Goal: Information Seeking & Learning: Learn about a topic

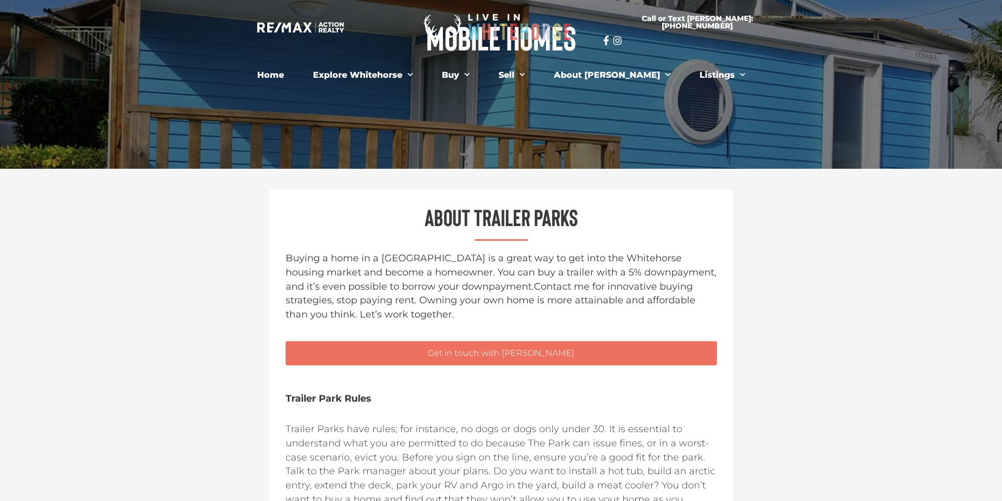
scroll to position [158, 0]
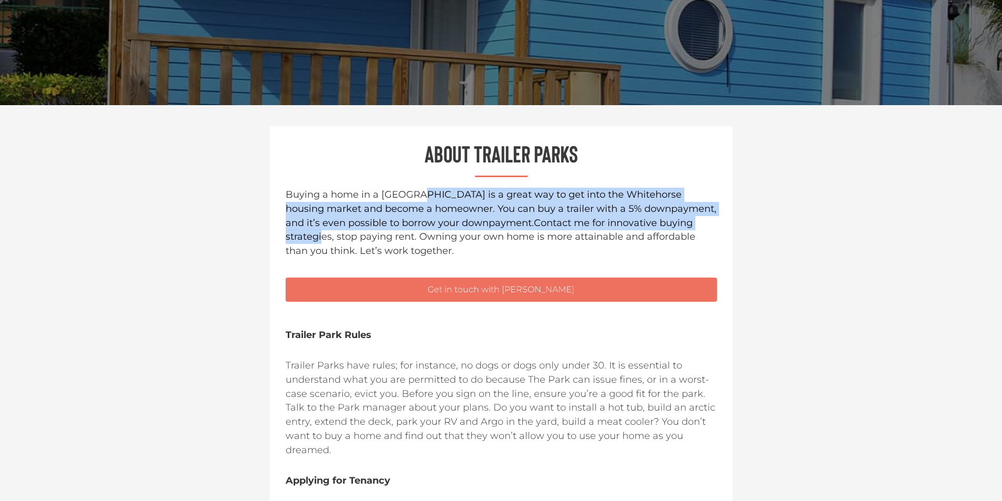
drag, startPoint x: 409, startPoint y: 191, endPoint x: 670, endPoint y: 224, distance: 263.5
click at [670, 224] on p "Buying a home in a [GEOGRAPHIC_DATA] is a great way to get into the Whitehorse …" at bounding box center [501, 223] width 431 height 70
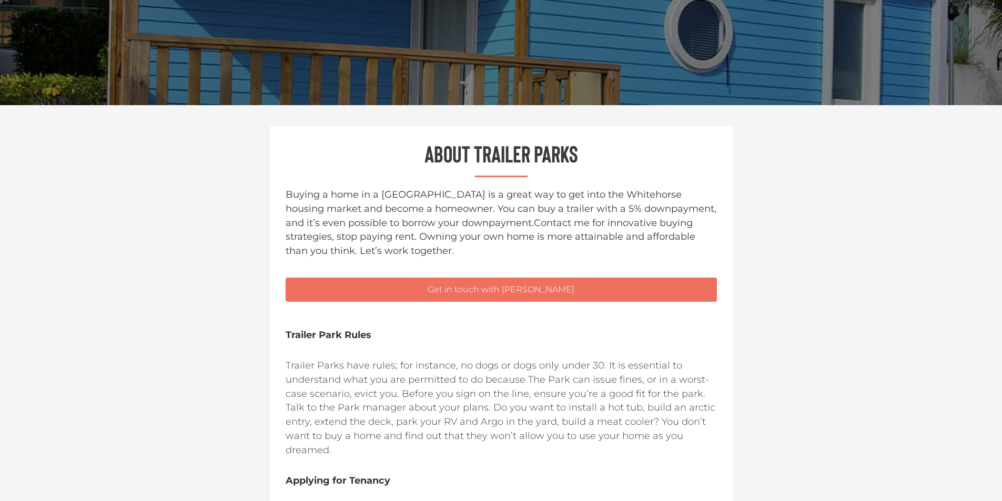
click at [692, 223] on span "Contact me for innovative buying strategies, stop paying rent. Owning your own …" at bounding box center [491, 237] width 410 height 40
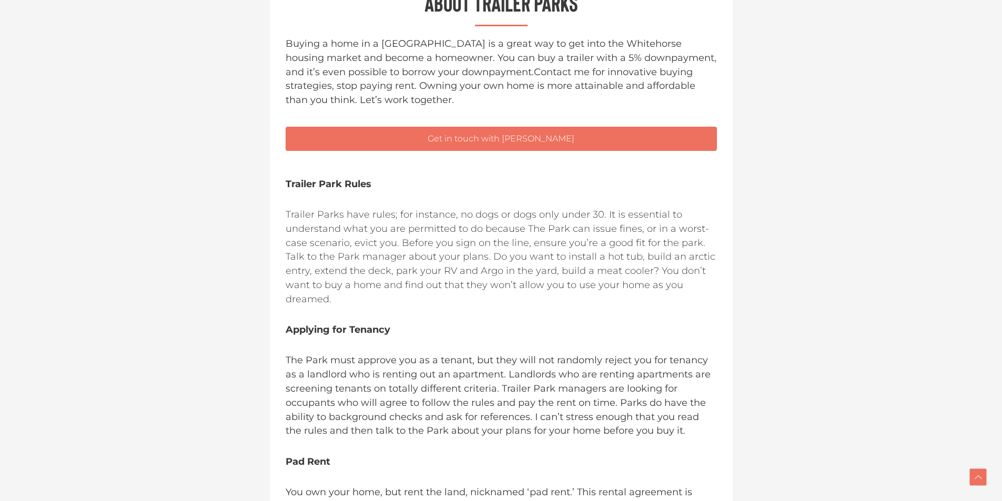
scroll to position [316, 0]
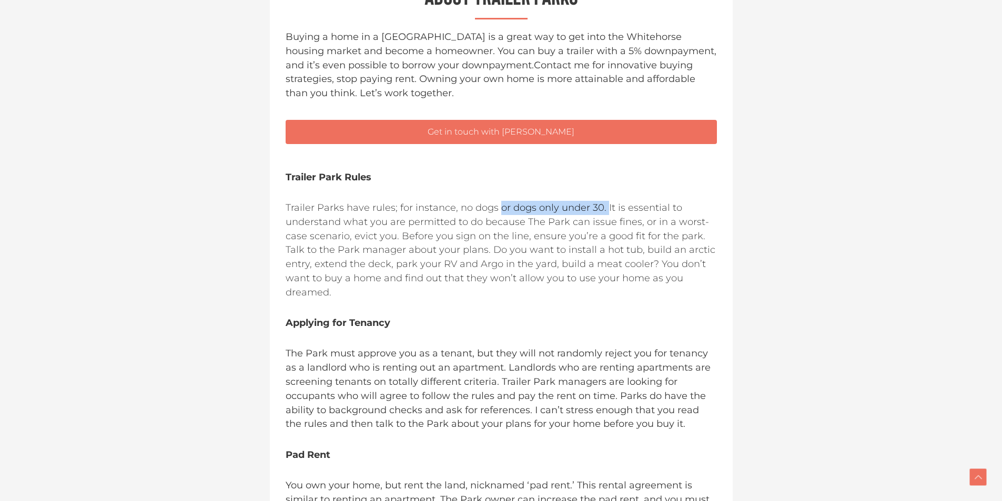
drag, startPoint x: 498, startPoint y: 206, endPoint x: 602, endPoint y: 206, distance: 104.7
click at [602, 206] on p "Trailer Parks have rules; for instance, no dogs or dogs only under 30. It is es…" at bounding box center [501, 250] width 431 height 99
click at [375, 225] on p "Trailer Parks have rules; for instance, no dogs or dogs only under 30. It is es…" at bounding box center [501, 250] width 431 height 99
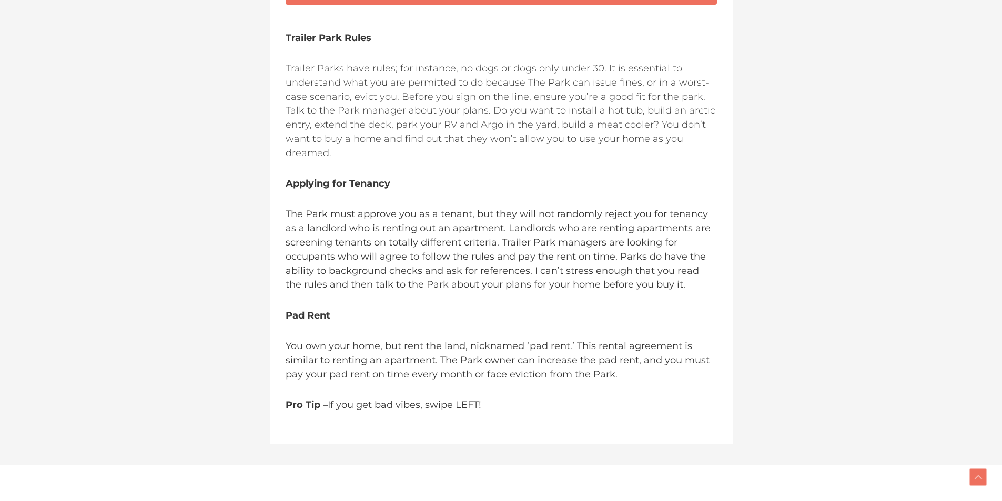
scroll to position [473, 0]
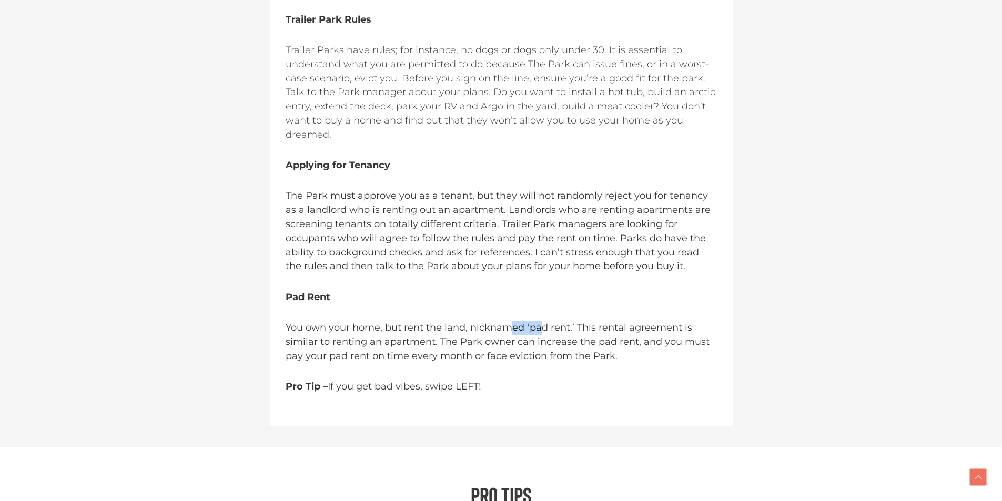
drag, startPoint x: 511, startPoint y: 316, endPoint x: 543, endPoint y: 315, distance: 32.1
click at [540, 322] on span "You own your home, but rent the land, nicknamed ‘pad rent.’ This rental agreeme…" at bounding box center [498, 342] width 424 height 40
click at [574, 322] on span "You own your home, but rent the land, nicknamed ‘pad rent.’ This rental agreeme…" at bounding box center [498, 342] width 424 height 40
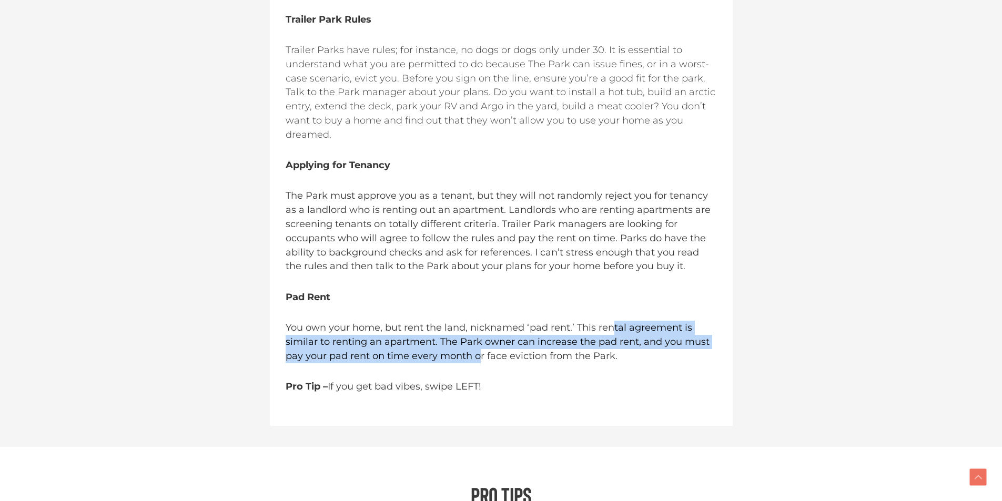
drag, startPoint x: 612, startPoint y: 315, endPoint x: 481, endPoint y: 343, distance: 134.0
click at [481, 343] on span "You own your home, but rent the land, nicknamed ‘pad rent.’ This rental agreeme…" at bounding box center [498, 342] width 424 height 40
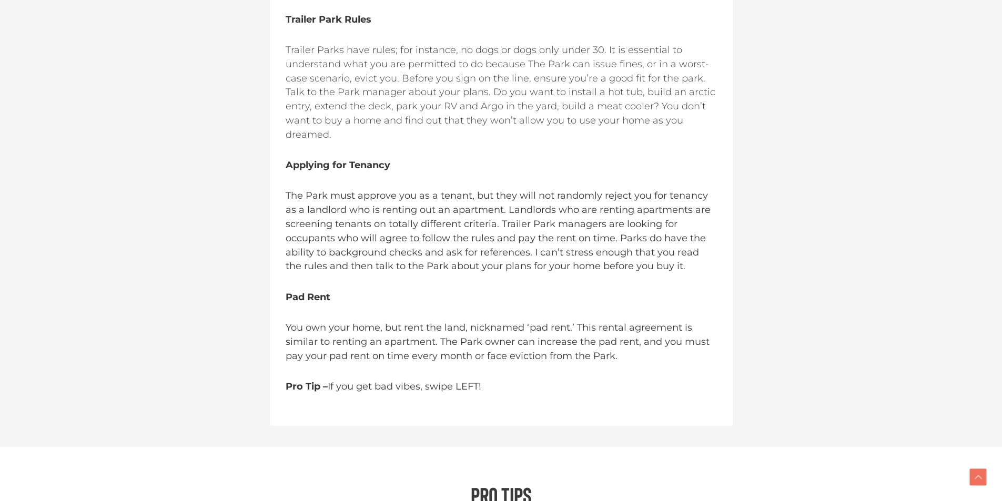
click at [501, 343] on span "You own your home, but rent the land, nicknamed ‘pad rent.’ This rental agreeme…" at bounding box center [498, 342] width 424 height 40
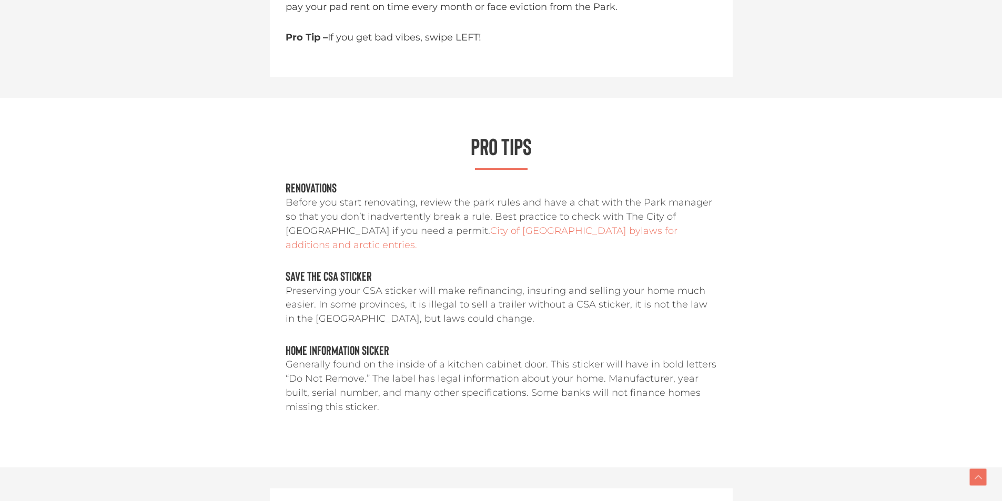
scroll to position [842, 0]
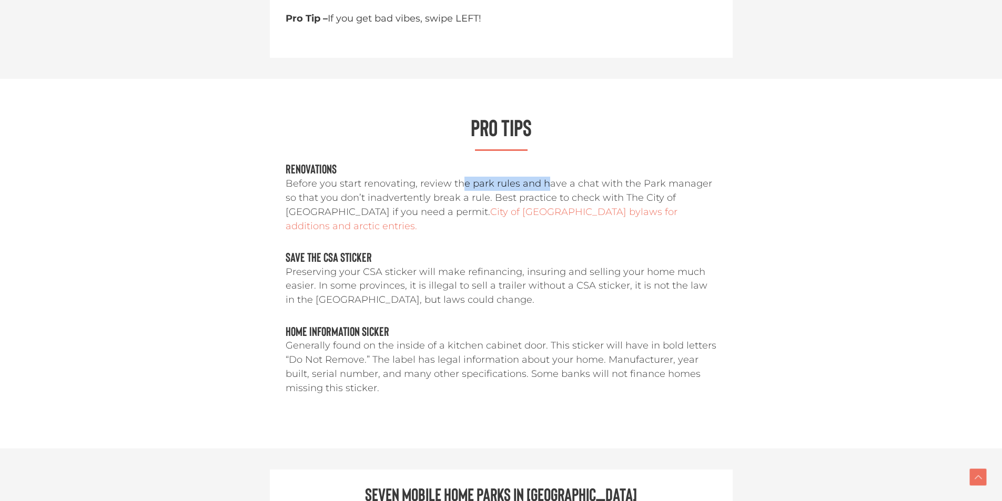
drag, startPoint x: 459, startPoint y: 171, endPoint x: 560, endPoint y: 171, distance: 101.0
click at [553, 177] on p "Before you start renovating, review the park rules and have a chat with the Par…" at bounding box center [501, 205] width 431 height 56
click at [587, 177] on p "Before you start renovating, review the park rules and have a chat with the Par…" at bounding box center [501, 205] width 431 height 56
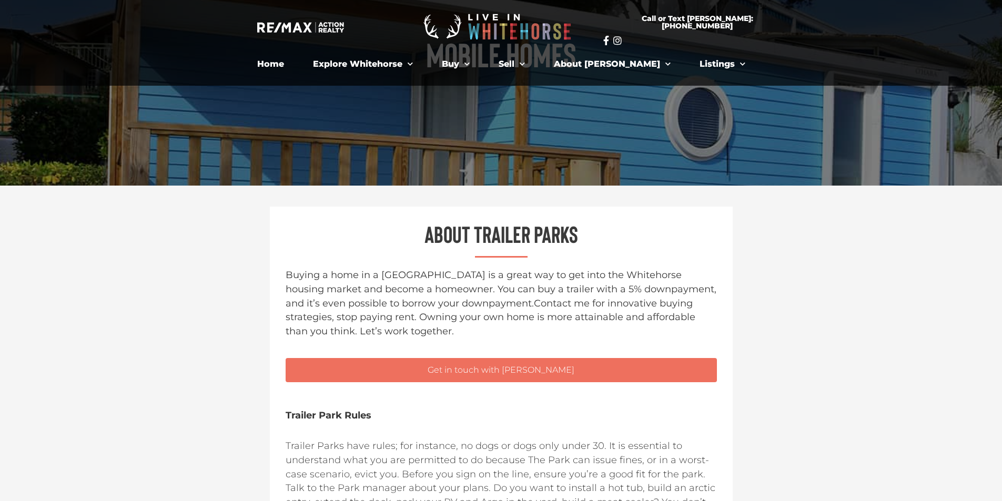
scroll to position [0, 0]
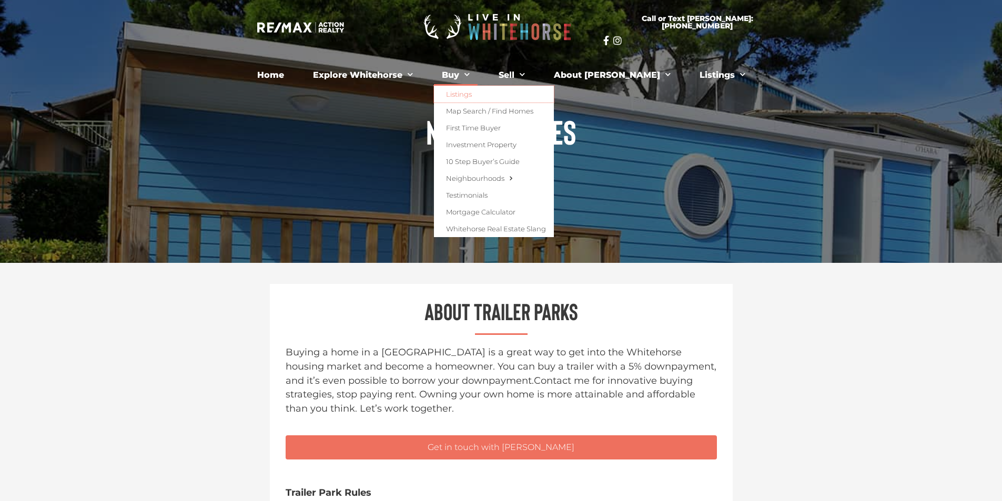
click at [488, 96] on link "Listings" at bounding box center [494, 94] width 120 height 17
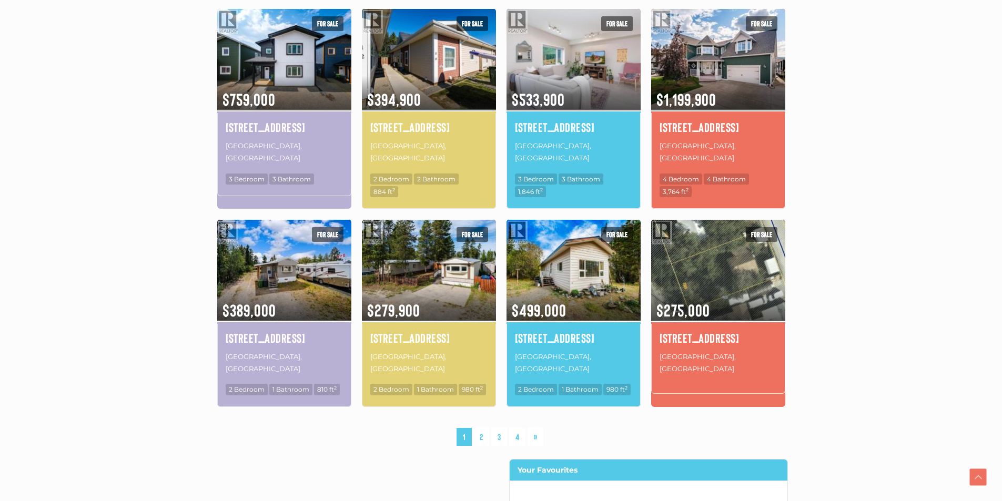
scroll to position [631, 0]
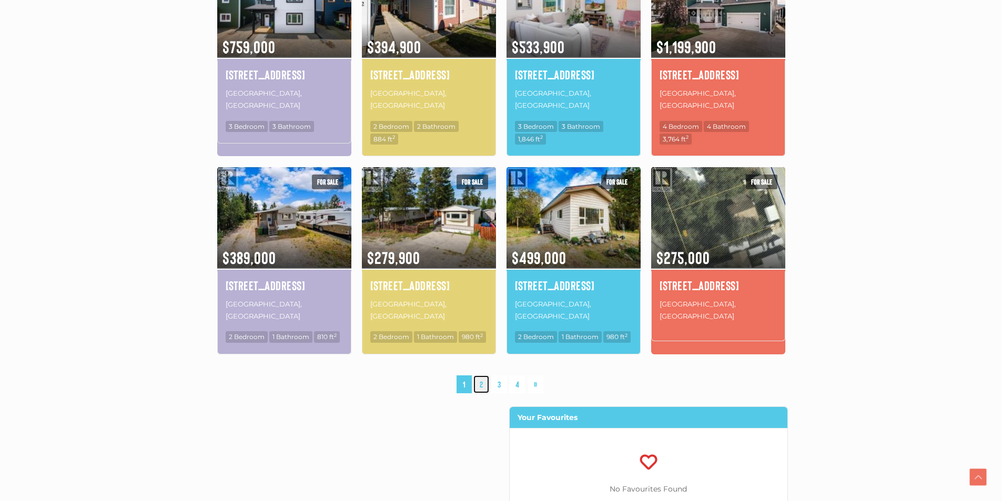
click at [482, 376] on link "2" at bounding box center [481, 385] width 16 height 18
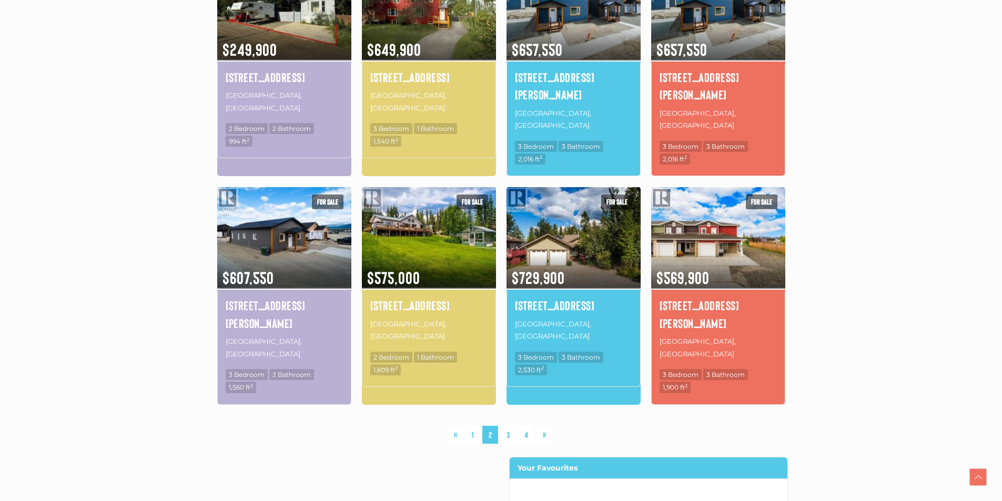
scroll to position [665, 0]
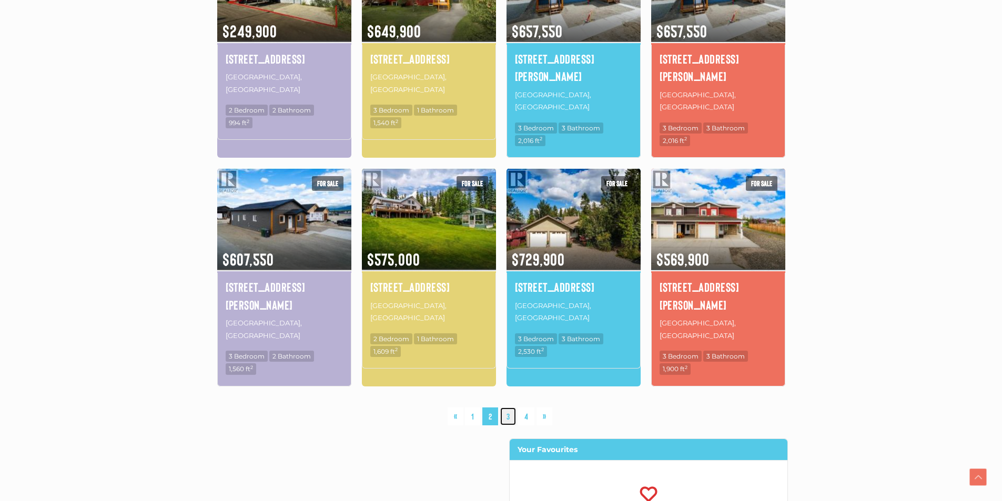
click at [509, 408] on link "3" at bounding box center [508, 417] width 16 height 18
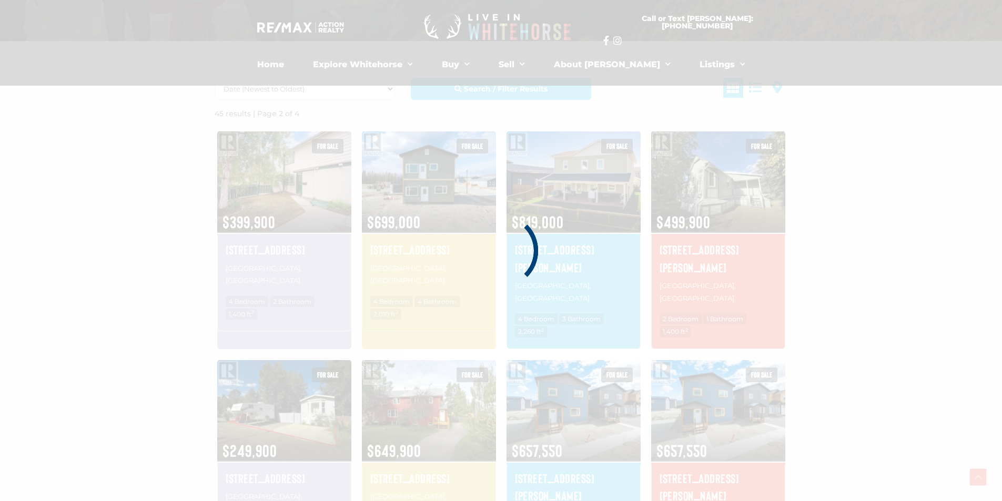
scroll to position [244, 0]
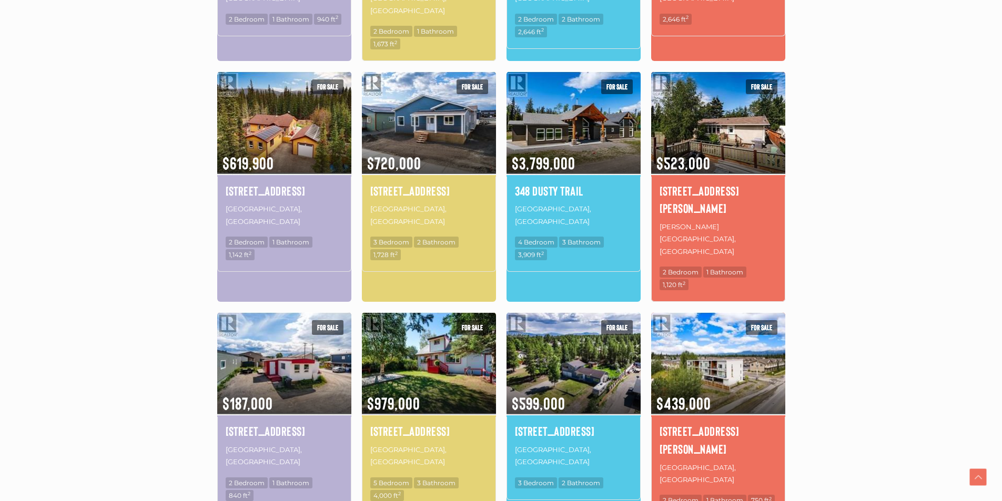
scroll to position [560, 0]
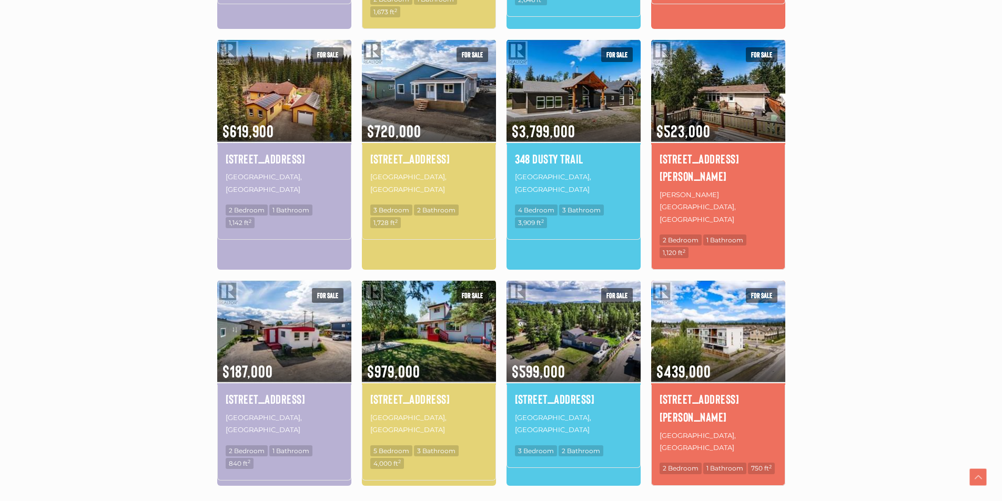
click at [909, 198] on section "Date (Newest to Oldest) Date (Oldest to Newest) Price (Highest to Lowest) Price…" at bounding box center [501, 197] width 1002 height 942
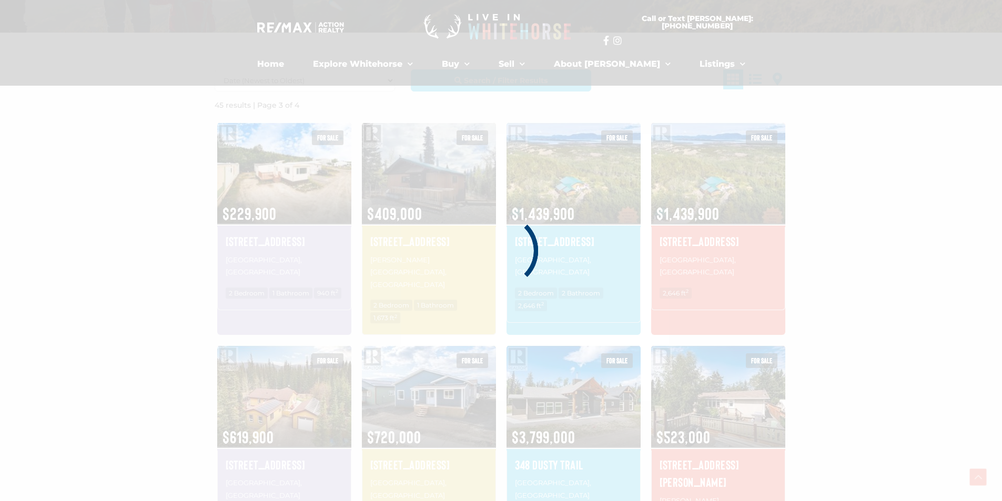
scroll to position [244, 0]
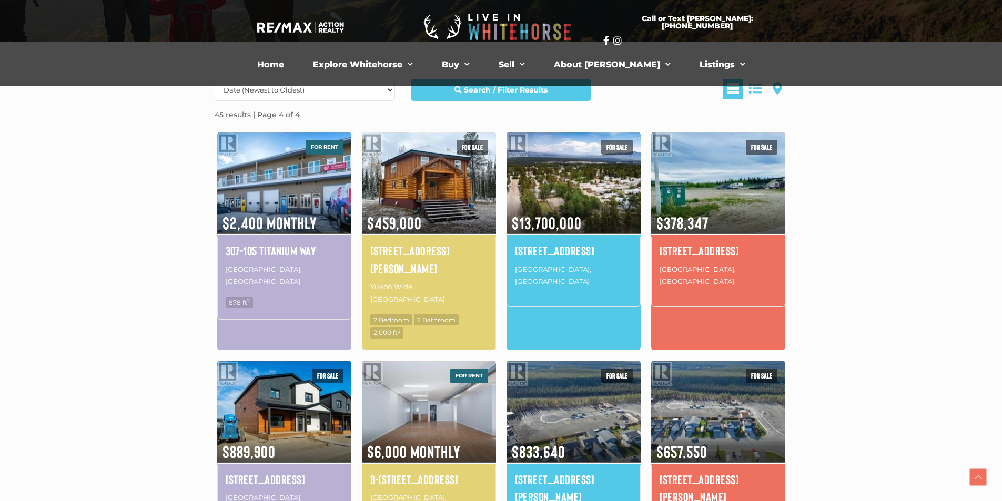
click at [103, 274] on section "Date (Newest to Oldest) Date (Oldest to Newest) Price (Highest to Lowest) Price…" at bounding box center [501, 506] width 1002 height 929
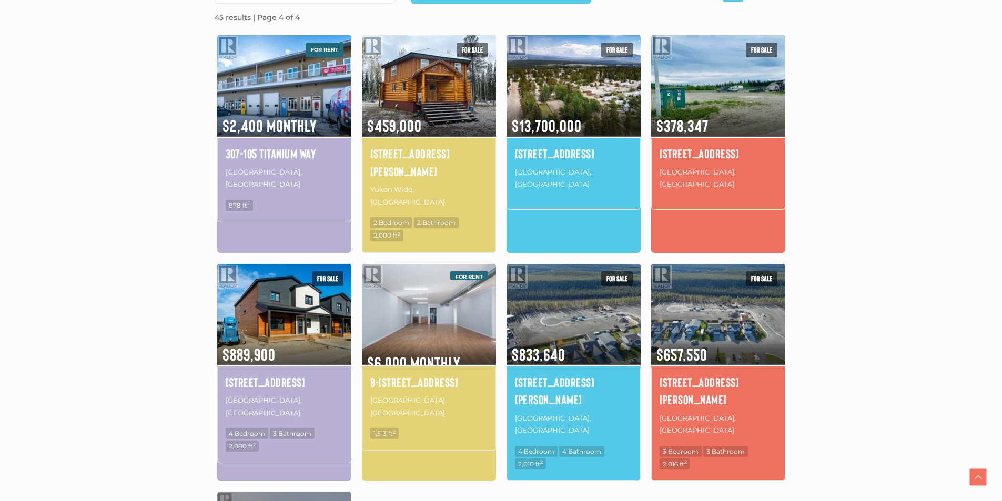
scroll to position [349, 0]
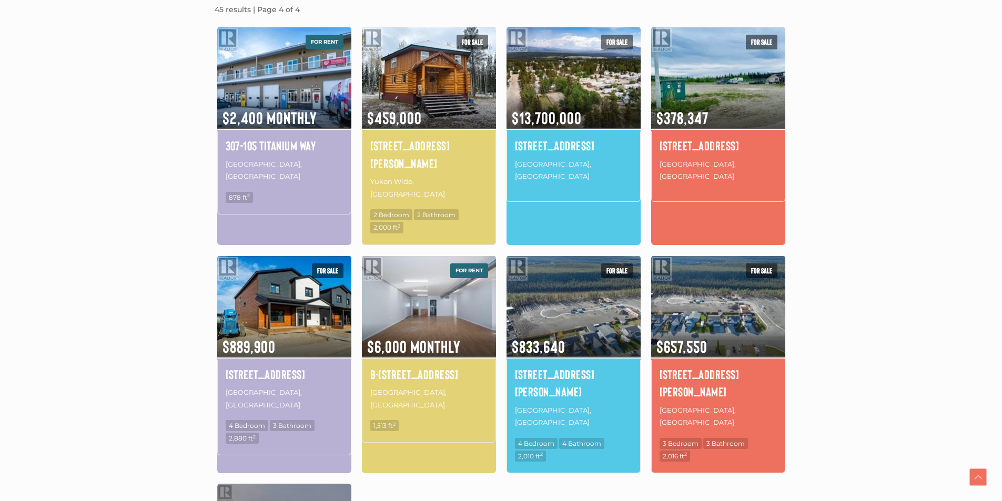
click at [650, 462] on div "For rent $2,400 Monthly 307-105 Titanium Way Whitehorse, Yukon 878 ft 2 For sal…" at bounding box center [501, 361] width 579 height 668
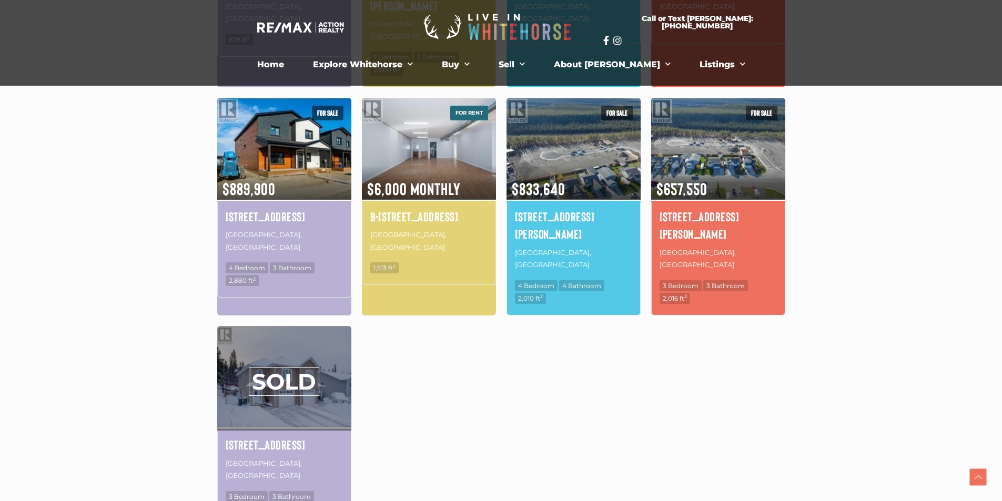
scroll to position [454, 0]
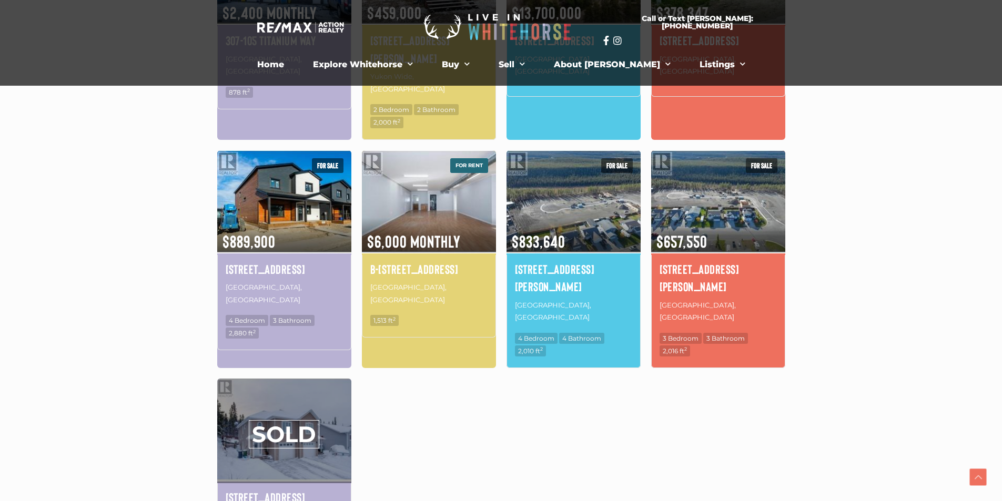
click at [739, 375] on div "For rent $2,400 Monthly 307-105 Titanium Way Whitehorse, Yukon 878 ft 2 For sal…" at bounding box center [501, 256] width 579 height 668
click at [696, 261] on h4 "22 Beryl Place" at bounding box center [718, 277] width 117 height 35
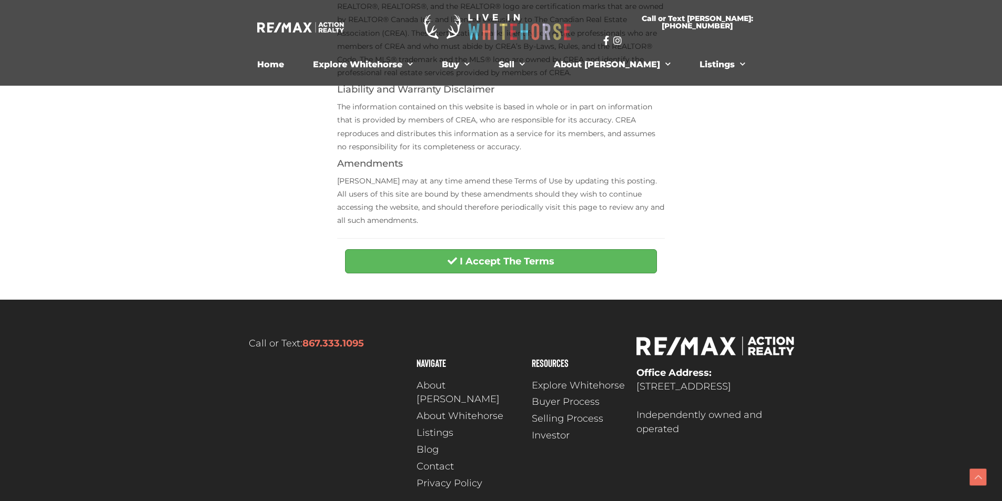
scroll to position [368, 0]
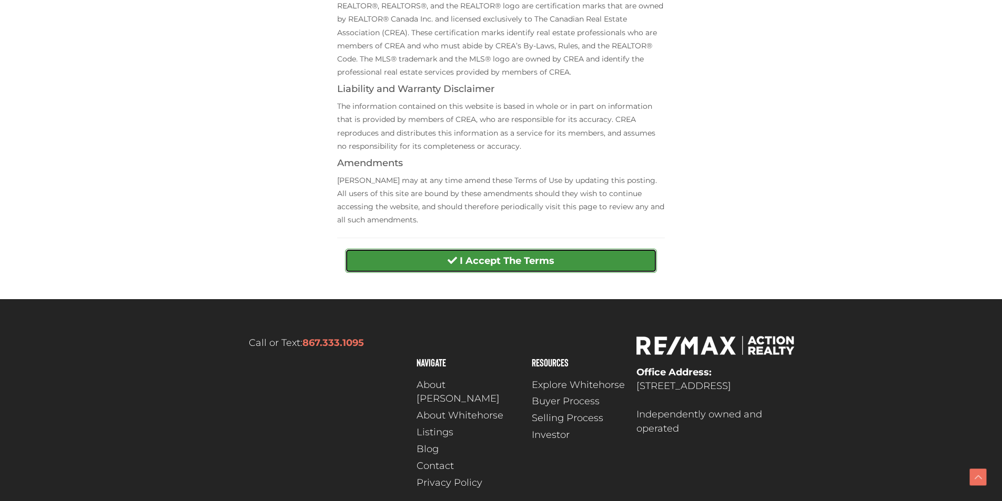
click at [535, 255] on strong "I Accept The Terms" at bounding box center [507, 261] width 95 height 12
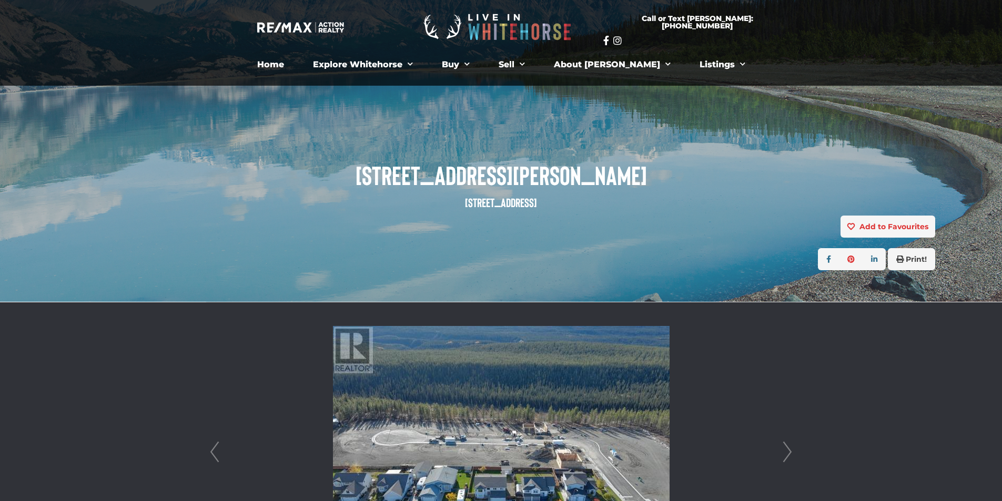
scroll to position [210, 0]
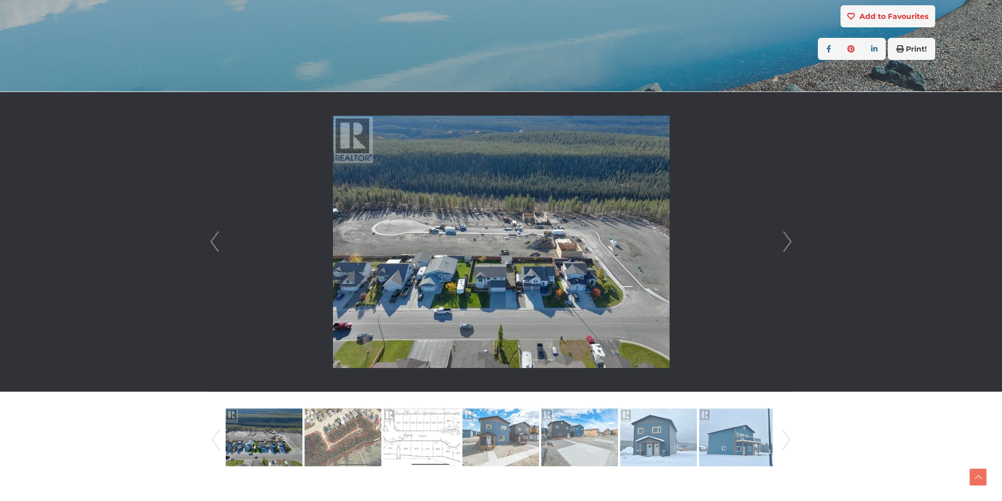
click at [789, 242] on link "Next" at bounding box center [788, 242] width 16 height 300
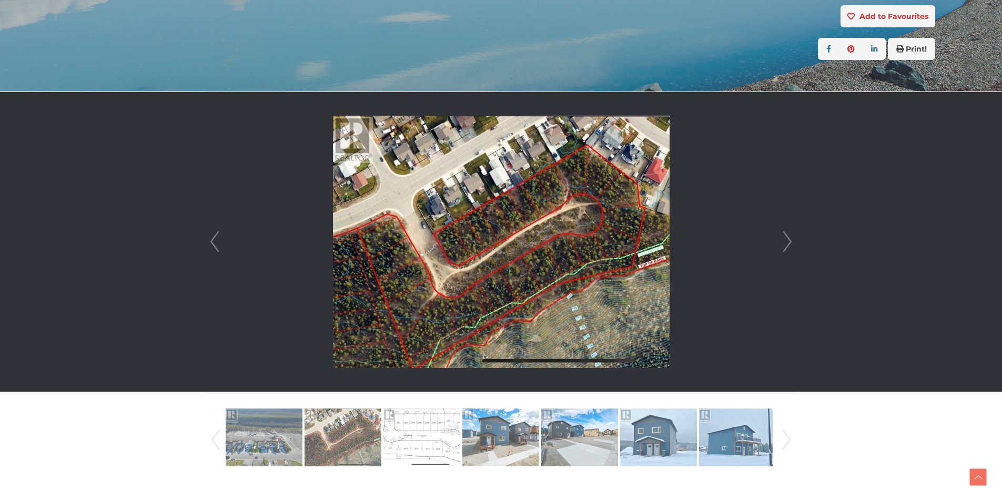
click at [788, 242] on link "Next" at bounding box center [788, 242] width 16 height 300
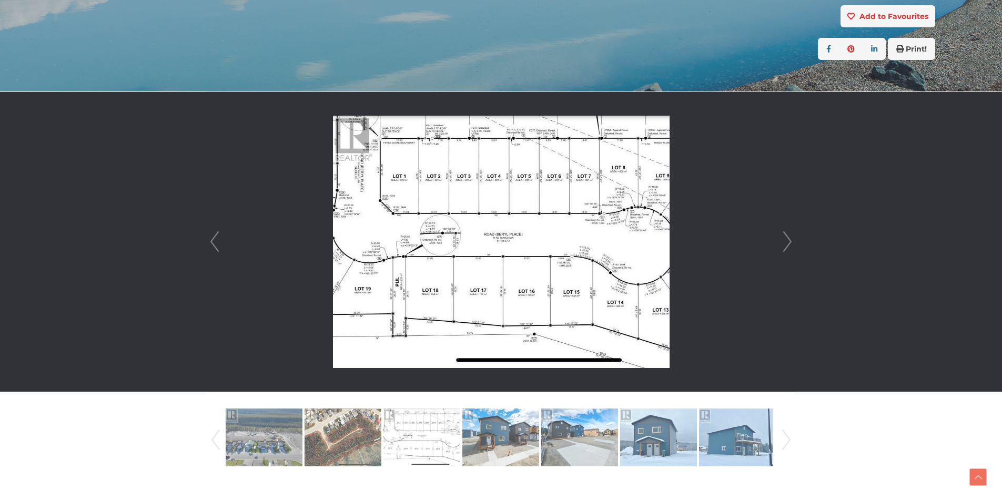
click at [787, 244] on link "Next" at bounding box center [788, 242] width 16 height 300
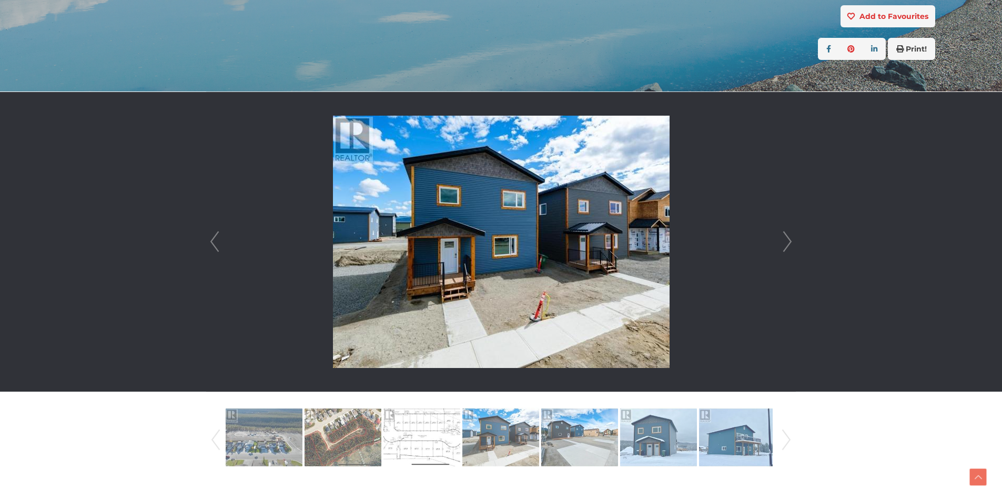
click at [787, 244] on link "Next" at bounding box center [788, 242] width 16 height 300
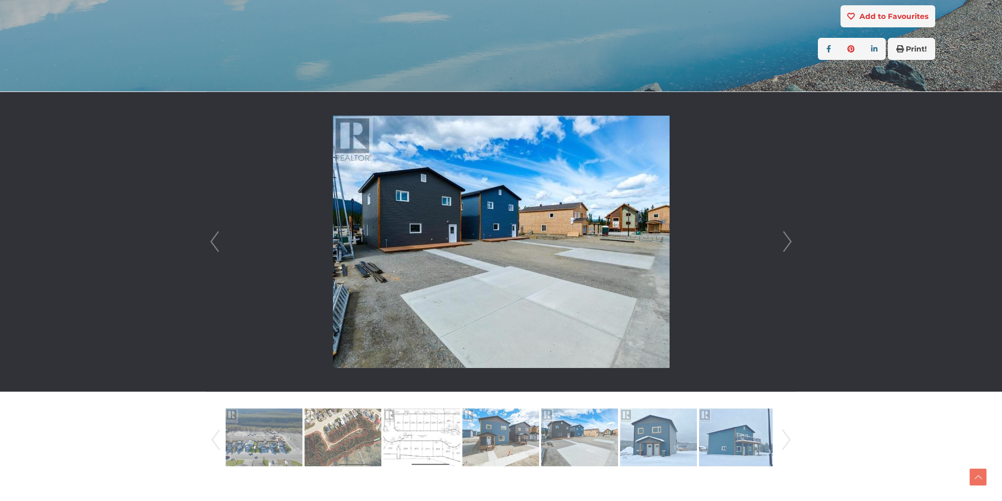
click at [787, 244] on link "Next" at bounding box center [788, 242] width 16 height 300
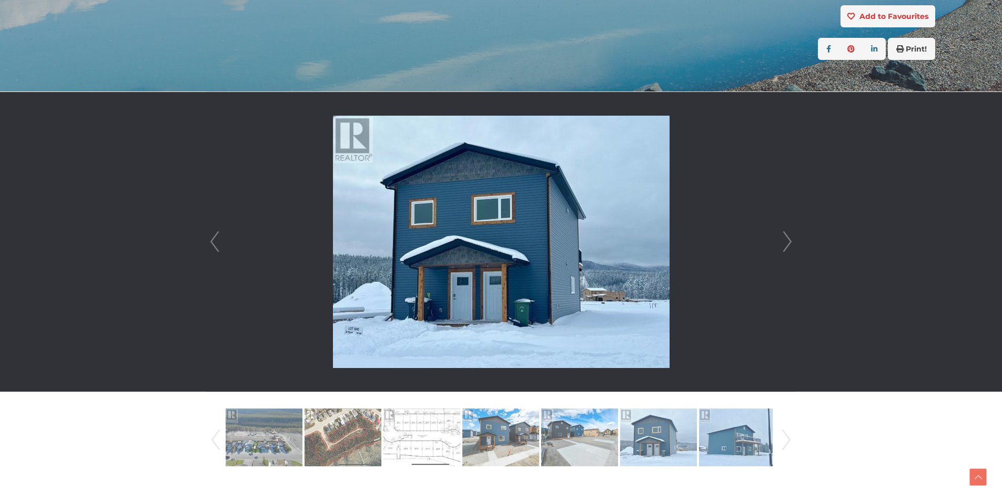
click at [787, 244] on link "Next" at bounding box center [788, 242] width 16 height 300
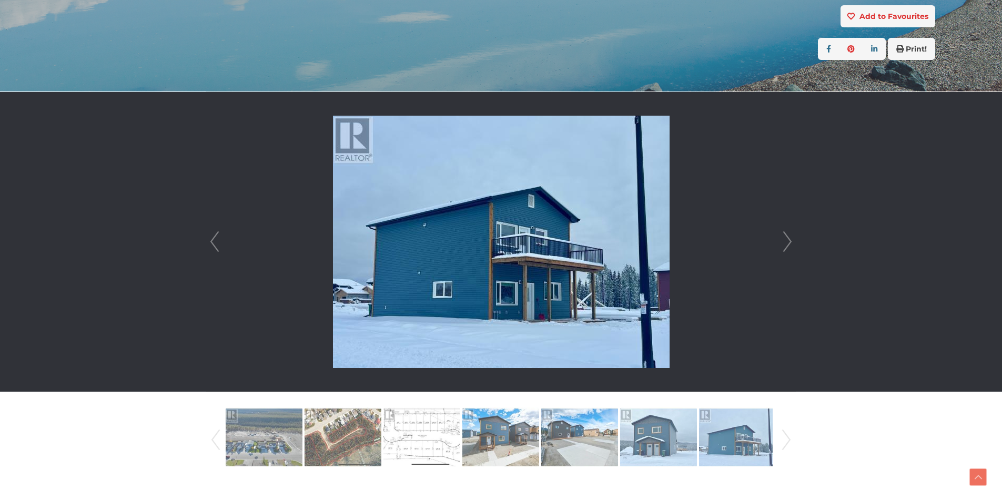
click at [787, 244] on link "Next" at bounding box center [788, 242] width 16 height 300
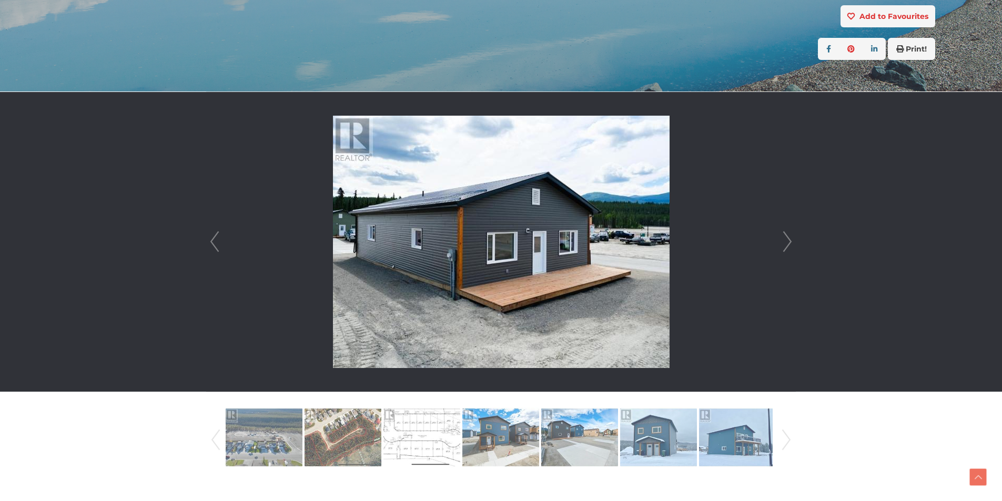
click at [787, 244] on link "Next" at bounding box center [788, 242] width 16 height 300
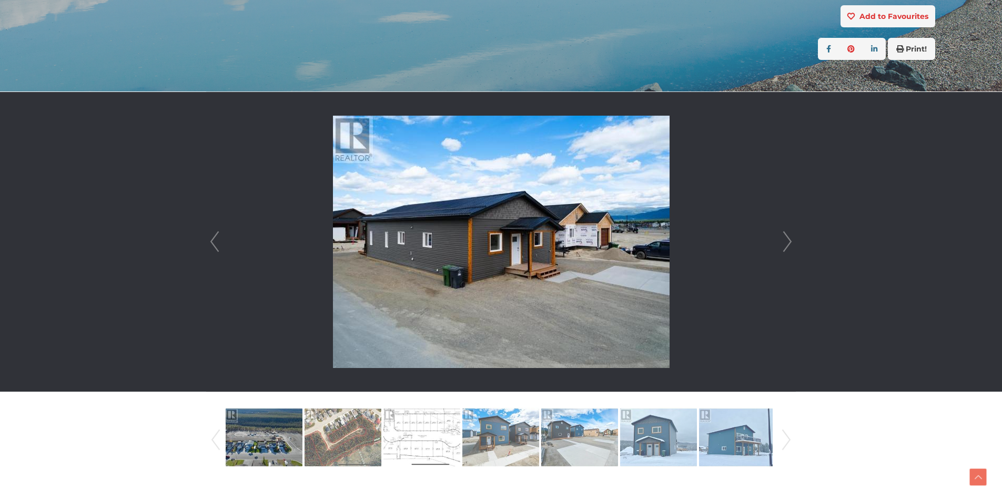
click at [787, 244] on link "Next" at bounding box center [788, 242] width 16 height 300
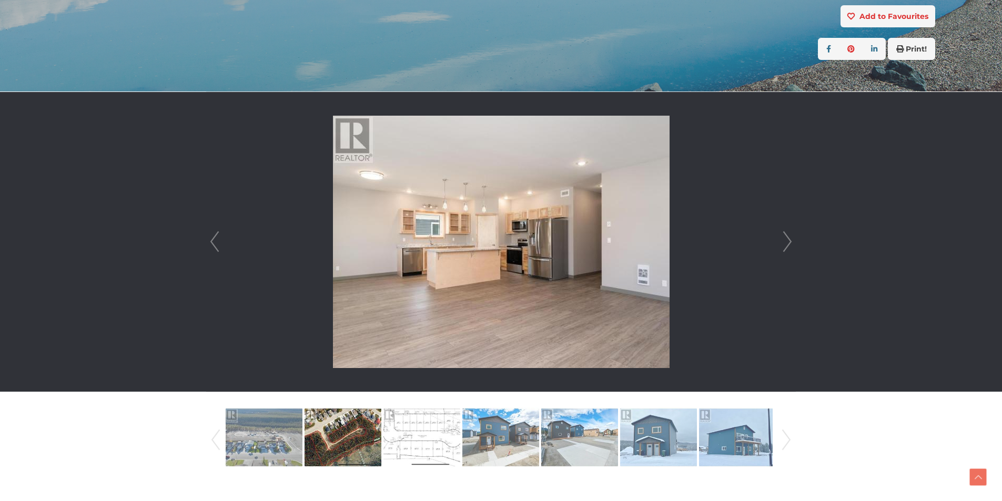
click at [787, 244] on link "Next" at bounding box center [788, 242] width 16 height 300
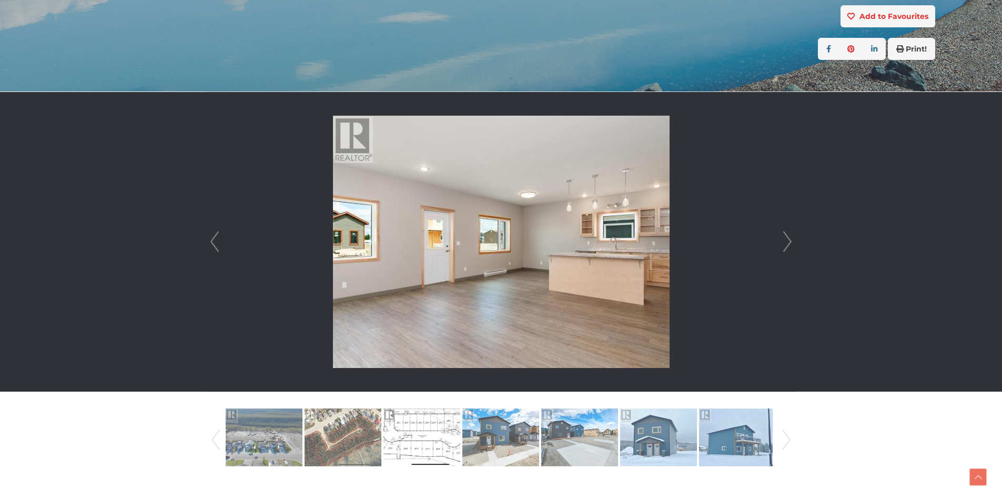
click at [787, 244] on link "Next" at bounding box center [788, 242] width 16 height 300
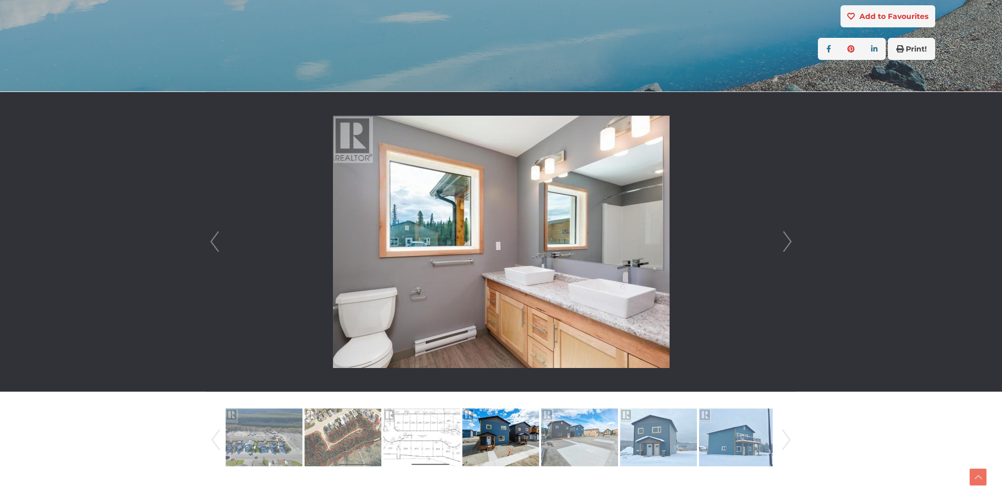
click at [787, 244] on link "Next" at bounding box center [788, 242] width 16 height 300
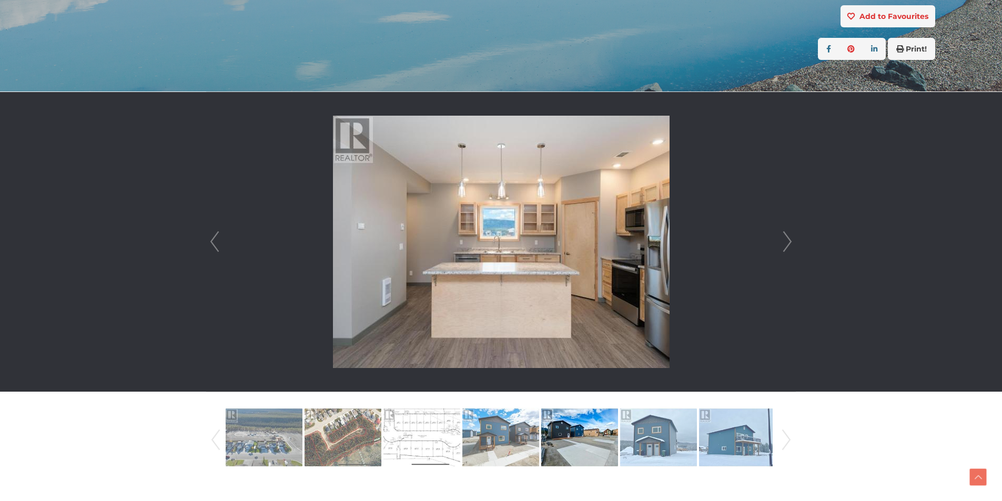
click at [787, 244] on link "Next" at bounding box center [788, 242] width 16 height 300
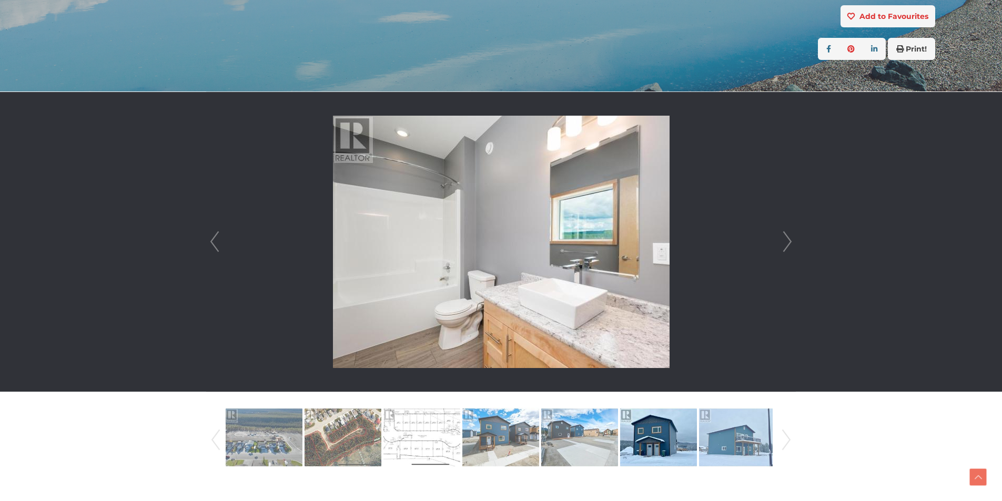
click at [787, 244] on link "Next" at bounding box center [788, 242] width 16 height 300
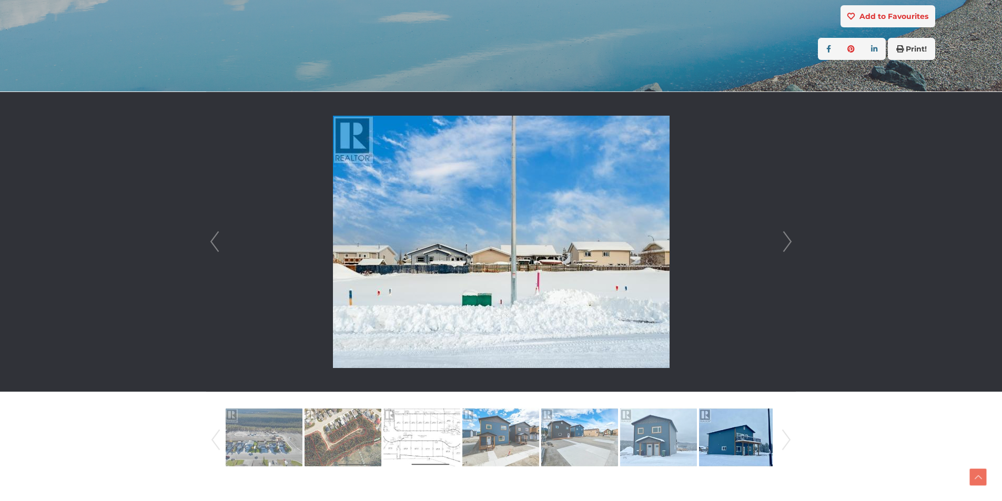
click at [787, 244] on link "Next" at bounding box center [788, 242] width 16 height 300
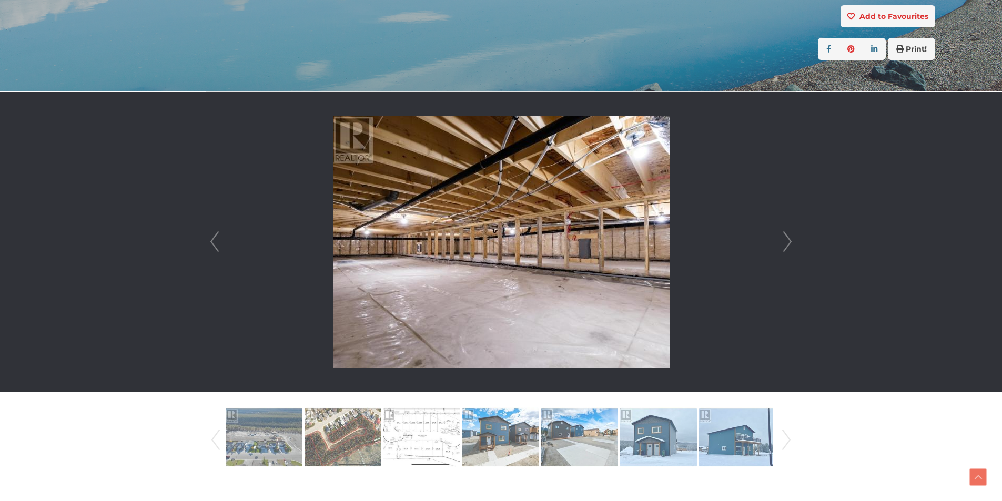
click at [787, 244] on link "Next" at bounding box center [788, 242] width 16 height 300
